Goal: Obtain resource: Obtain resource

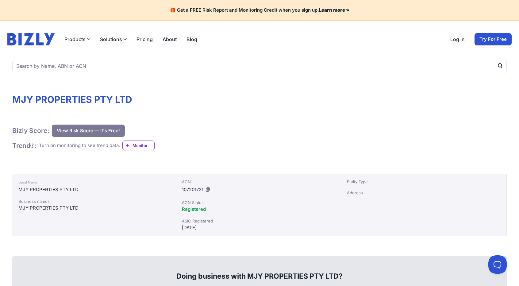
click at [234, 144] on div "Bizly Score: View Risk Score — It's Free! View Risk Score — It's Free! Trend : …" at bounding box center [259, 139] width 494 height 30
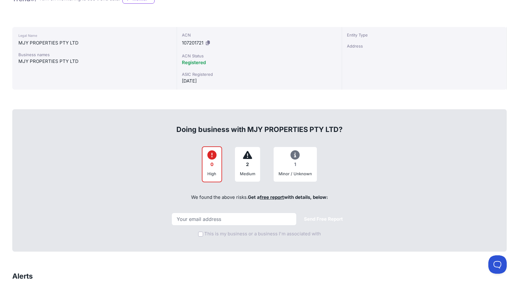
scroll to position [147, 0]
click at [226, 219] on input "email" at bounding box center [233, 218] width 125 height 13
type input "roberto.vandonge@360thc.com"
click at [200, 234] on input "This is my business or a business I'm associated with" at bounding box center [200, 233] width 5 height 5
click at [312, 218] on button "Send Free Report" at bounding box center [323, 218] width 49 height 12
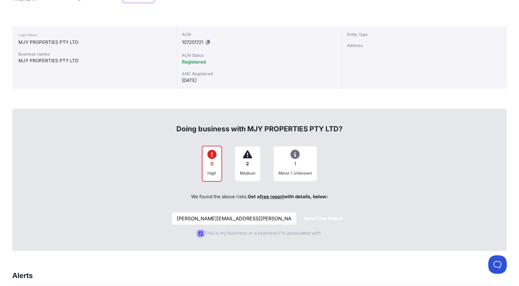
click at [201, 234] on input "This is my business or a business I'm associated with" at bounding box center [200, 233] width 5 height 5
click at [199, 232] on input "This is my business or a business I'm associated with" at bounding box center [200, 233] width 5 height 5
checkbox input "true"
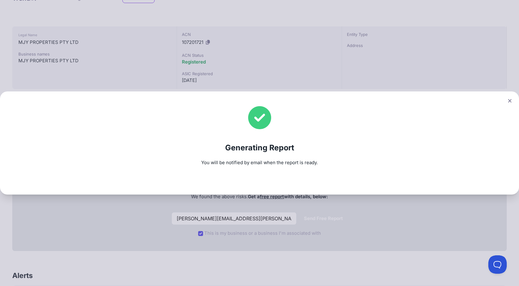
click at [367, 217] on div "Generating Report You will be notified by email when the report is ready." at bounding box center [259, 143] width 519 height 286
click at [511, 101] on icon at bounding box center [509, 100] width 3 height 3
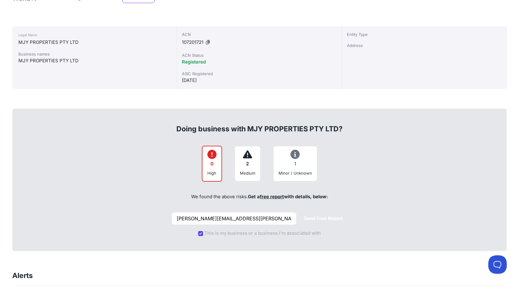
click at [270, 195] on link "free report" at bounding box center [272, 196] width 24 height 6
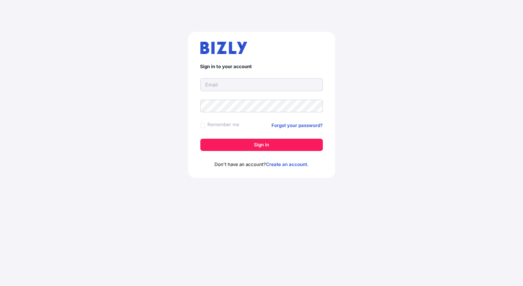
click at [302, 250] on main "Sign in to your account Remember me Forgot your password? Sign in Don't have an…" at bounding box center [261, 151] width 523 height 268
